Goal: Transaction & Acquisition: Book appointment/travel/reservation

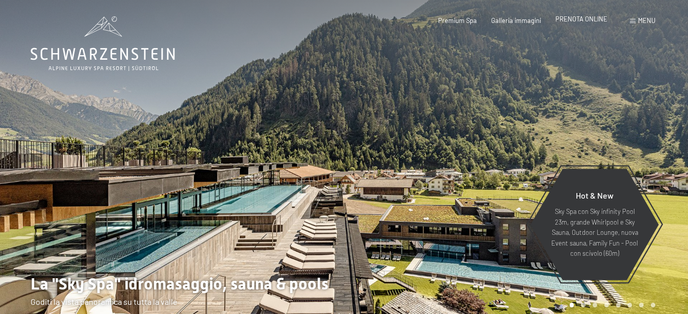
click at [573, 20] on span "PRENOTA ONLINE" at bounding box center [582, 19] width 52 height 8
click at [576, 18] on span "PRENOTA ONLINE" at bounding box center [582, 19] width 52 height 8
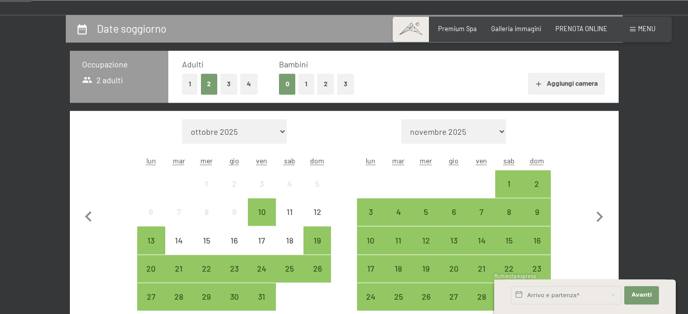
scroll to position [208, 0]
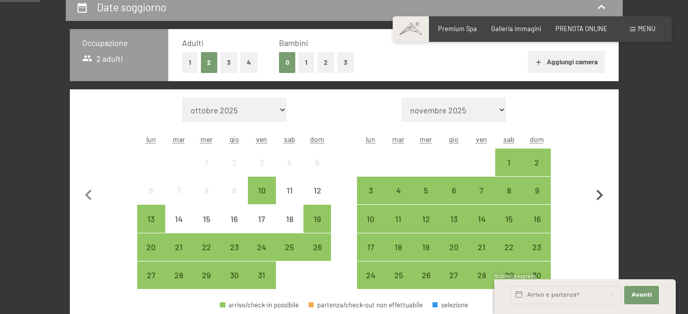
click at [600, 194] on icon "button" at bounding box center [599, 195] width 21 height 21
select select "[DATE]"
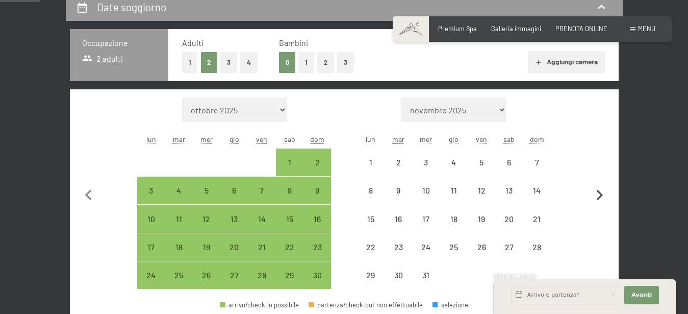
click at [600, 194] on icon "button" at bounding box center [600, 195] width 7 height 11
select select "[DATE]"
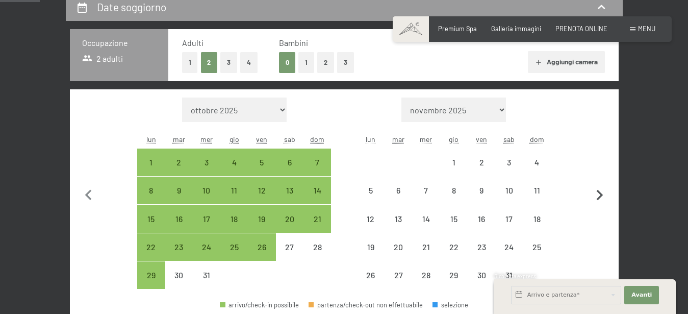
select select "[DATE]"
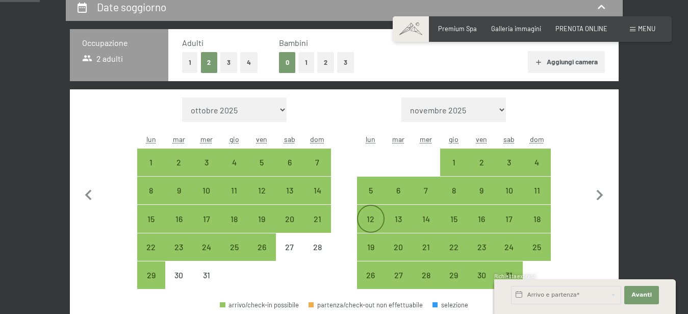
click at [368, 215] on div "12" at bounding box center [371, 228] width 26 height 26
select select "[DATE]"
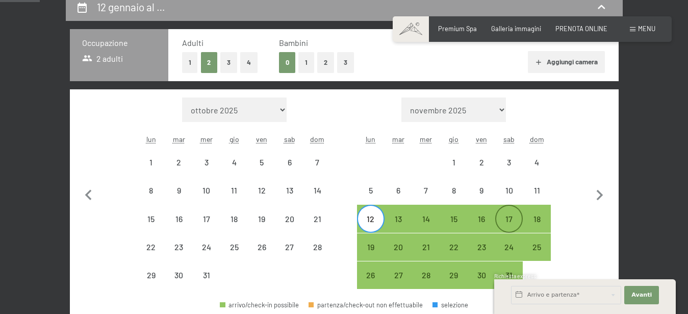
click at [514, 220] on div "17" at bounding box center [510, 228] width 26 height 26
select select "[DATE]"
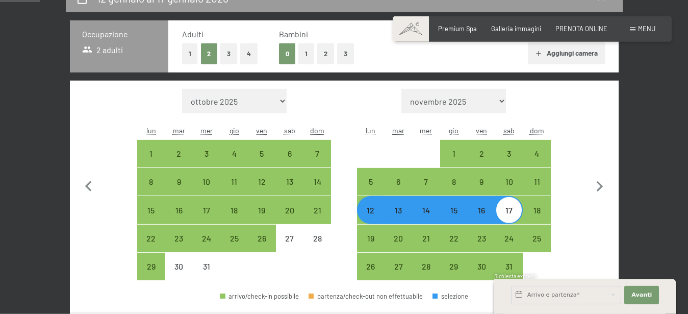
scroll to position [364, 0]
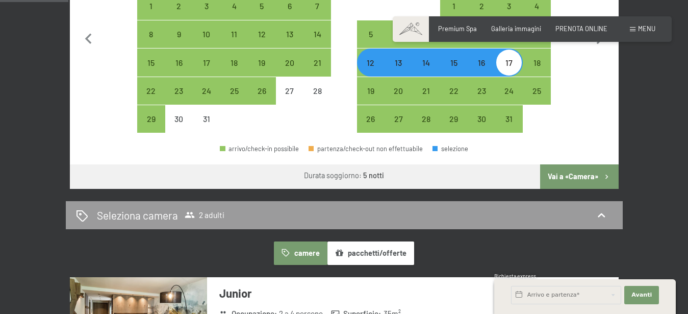
click at [580, 178] on button "Vai a «Camera»" at bounding box center [579, 176] width 78 height 24
select select "[DATE]"
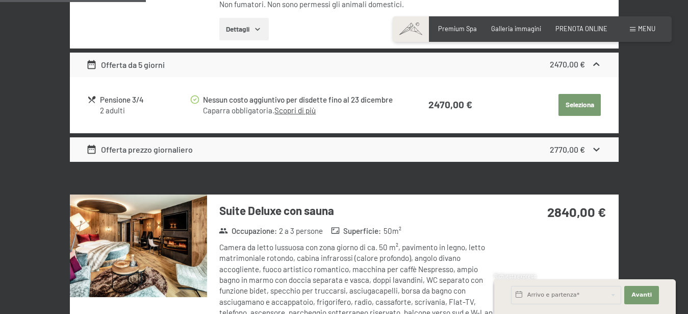
scroll to position [677, 0]
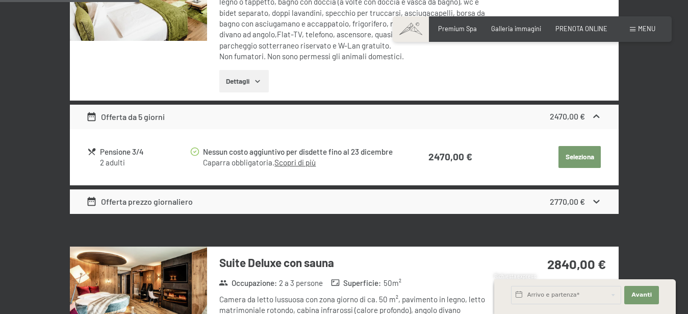
click at [532, 196] on div "Offerta prezzo giornaliero 2770,00 €" at bounding box center [344, 201] width 549 height 24
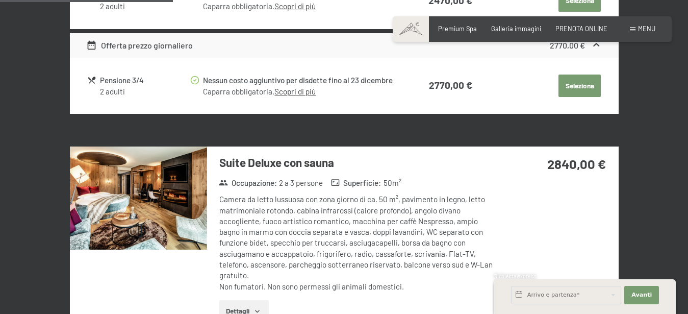
scroll to position [937, 0]
